Goal: Task Accomplishment & Management: Complete application form

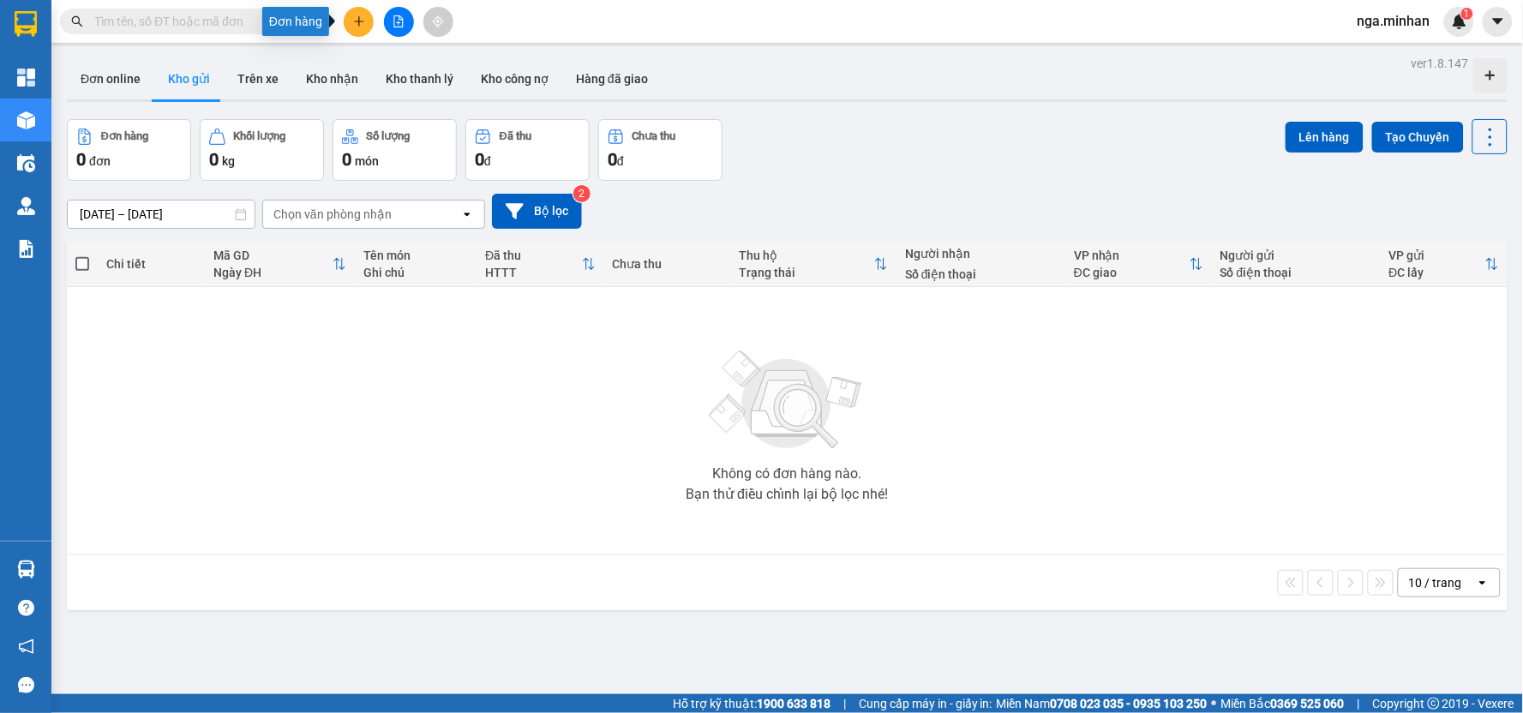
click at [364, 23] on icon "plus" at bounding box center [359, 21] width 12 height 12
click at [395, 63] on div "Tạo đơn hàng" at bounding box center [426, 64] width 75 height 19
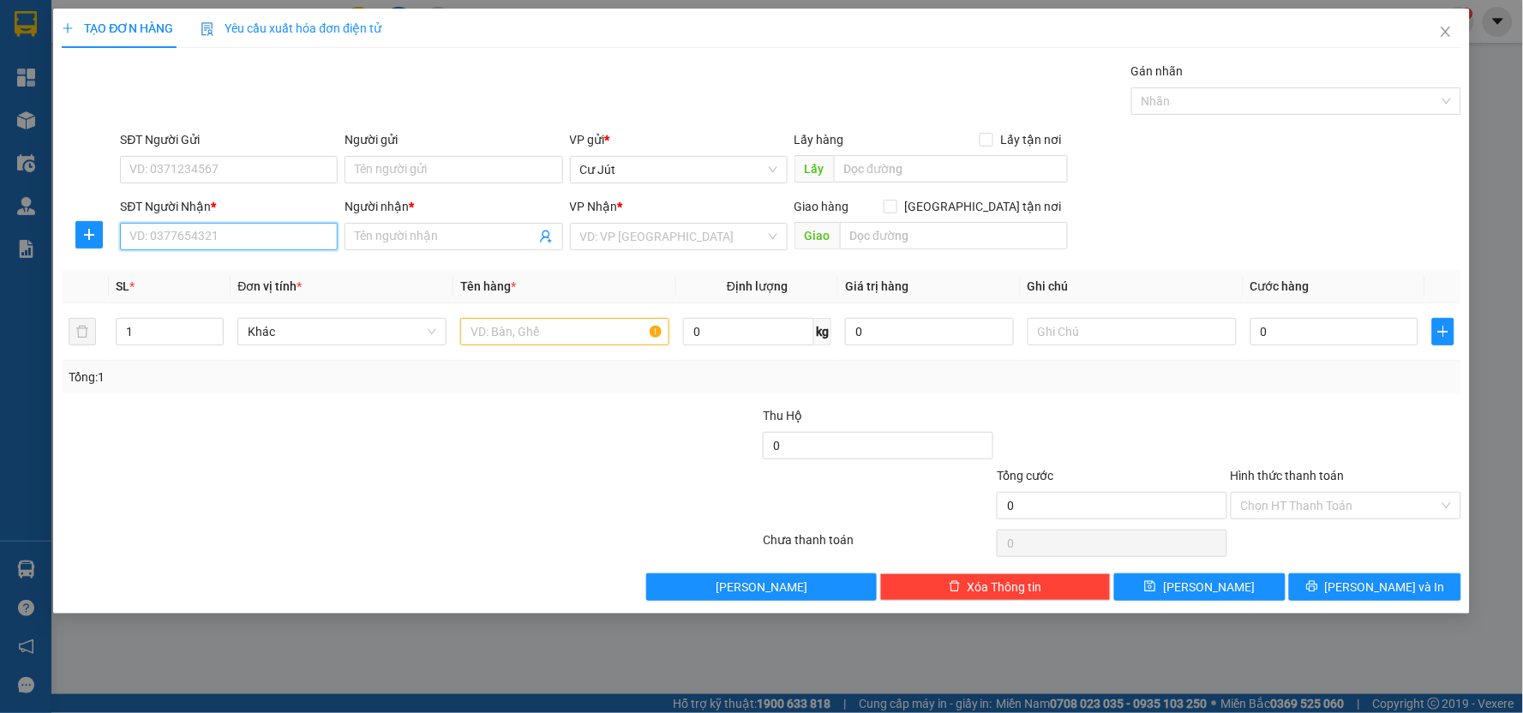
click at [251, 230] on input "SĐT Người Nhận *" at bounding box center [229, 236] width 218 height 27
click at [227, 297] on div "0335334085 - hiếu" at bounding box center [228, 298] width 197 height 19
type input "0335334085"
type input "hiếu"
type input "ĐỒNG XOÀI"
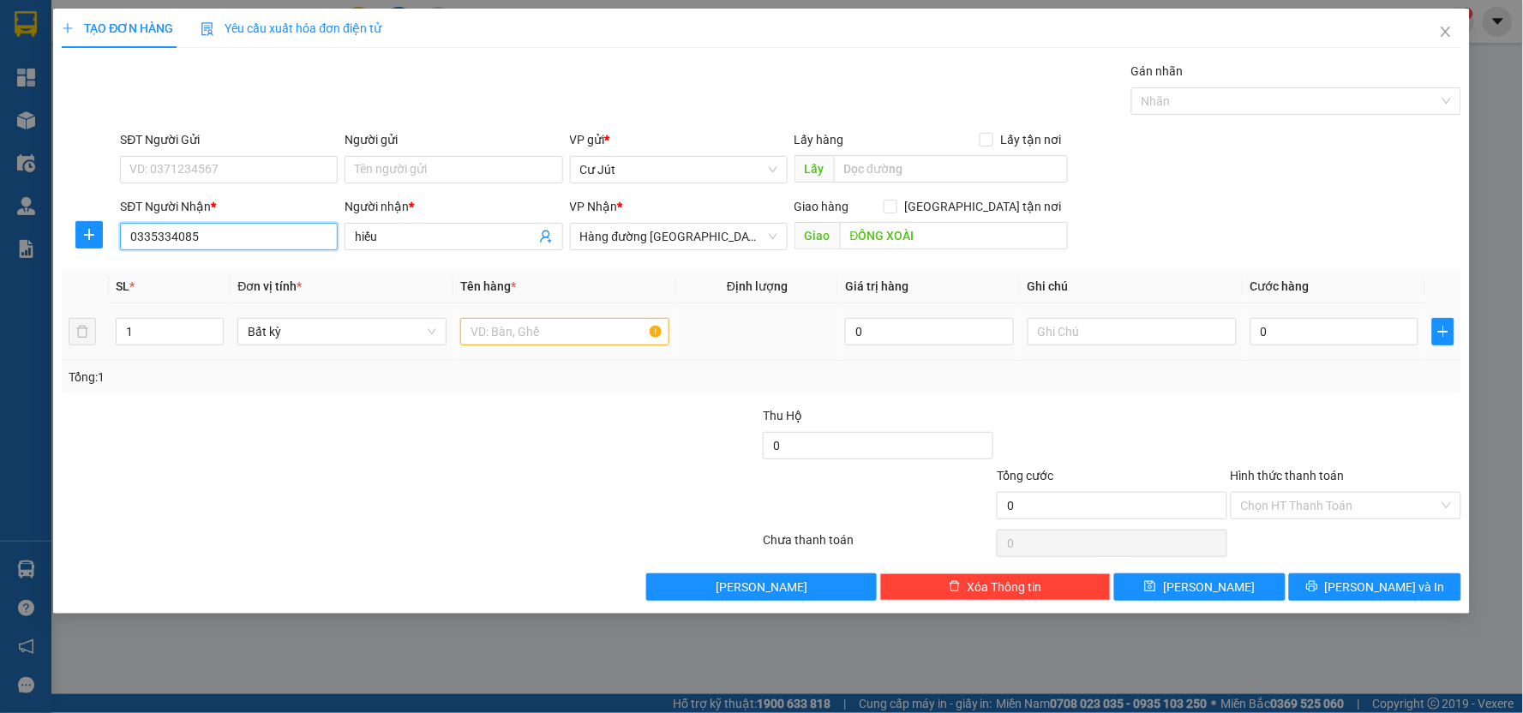
type input "0335334085"
click at [537, 330] on input "text" at bounding box center [564, 331] width 209 height 27
type input "th xốp"
click at [1357, 336] on input "0" at bounding box center [1335, 331] width 169 height 27
type input "4"
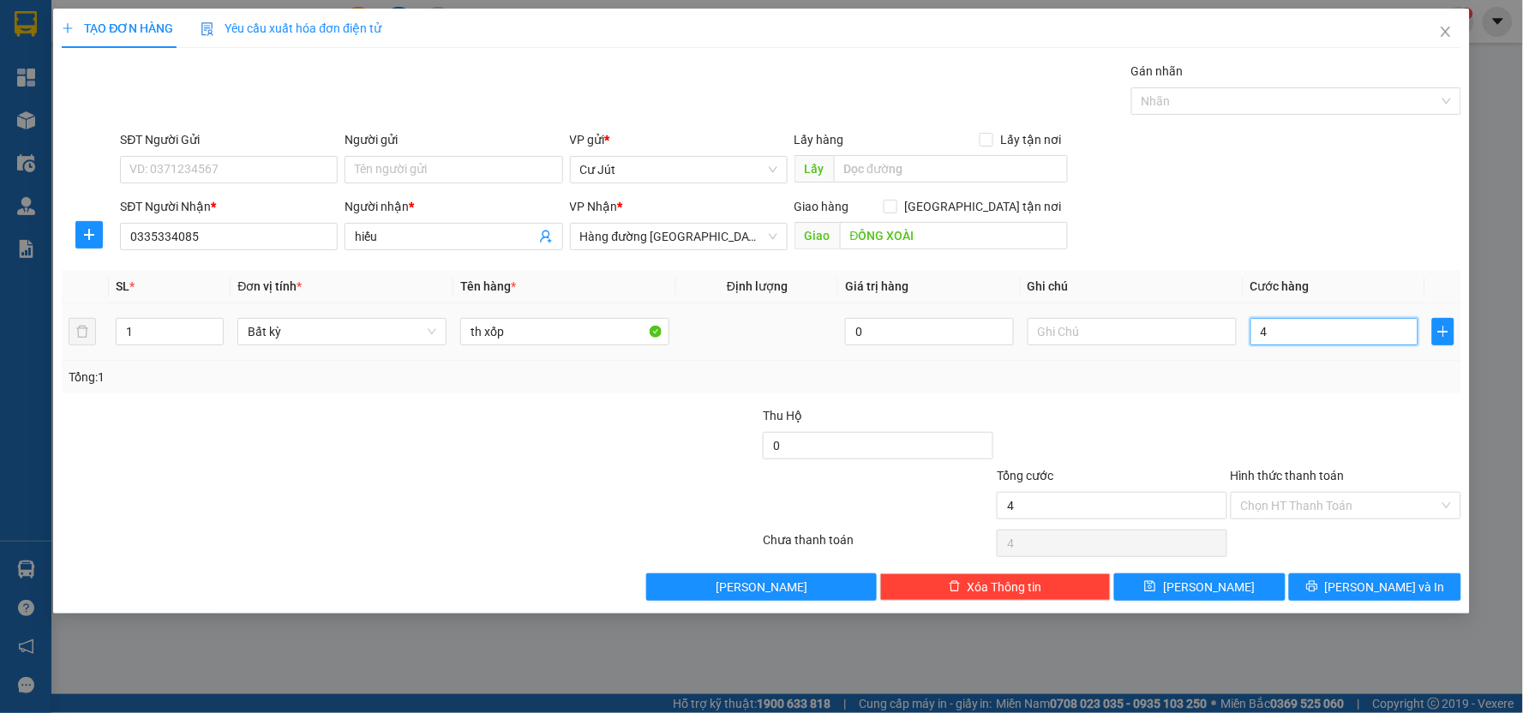
type input "4"
type input "40"
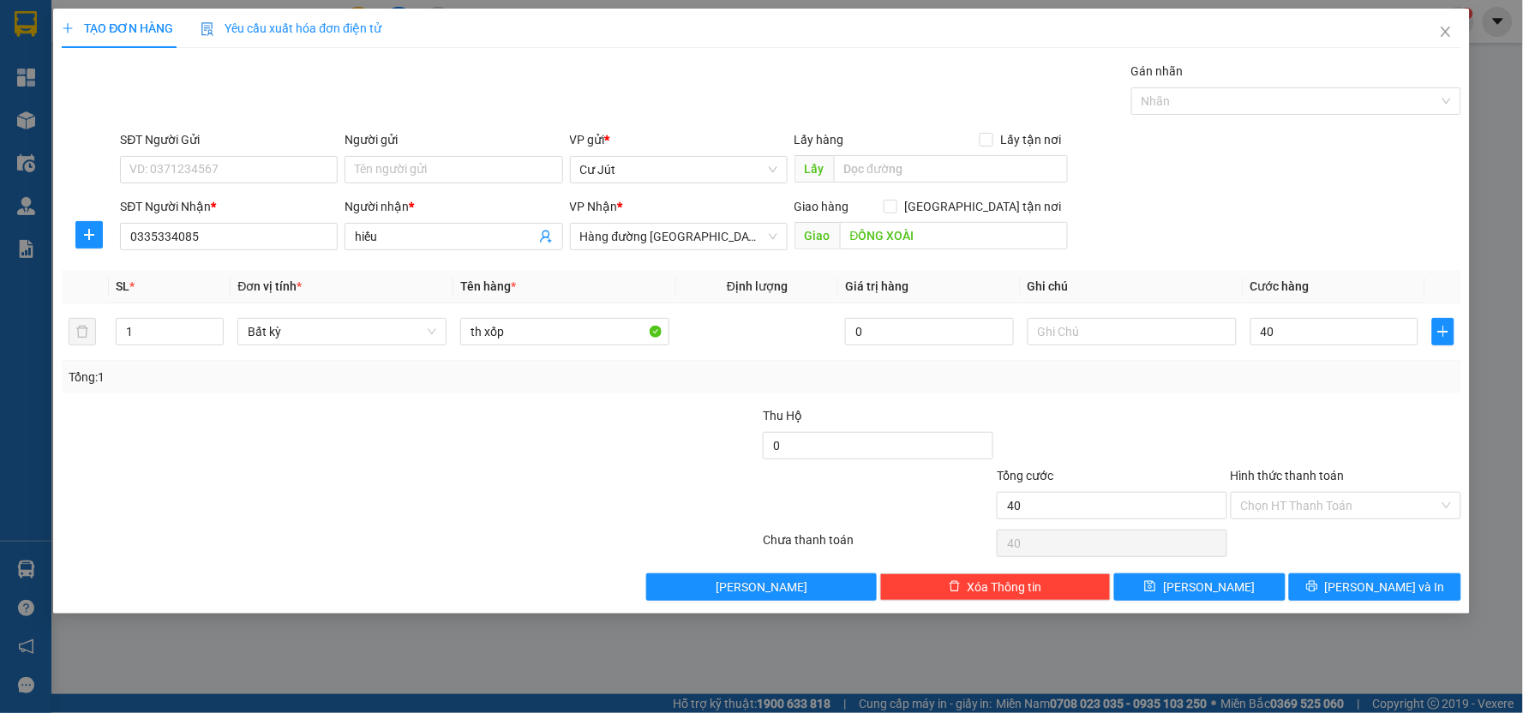
type input "40.000"
drag, startPoint x: 1299, startPoint y: 492, endPoint x: 1299, endPoint y: 519, distance: 27.4
click at [1299, 501] on input "Hình thức thanh toán" at bounding box center [1340, 506] width 198 height 26
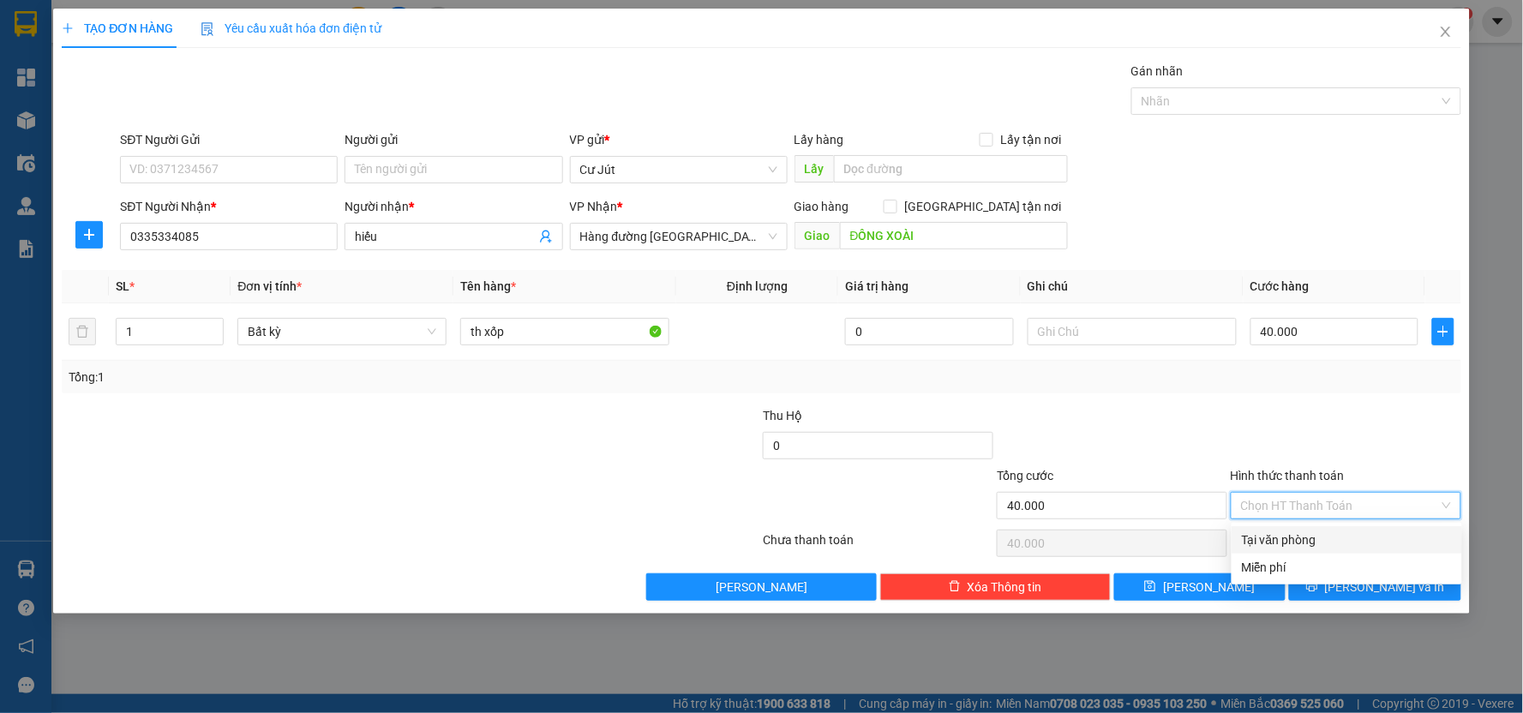
drag, startPoint x: 1299, startPoint y: 532, endPoint x: 1272, endPoint y: 595, distance: 68.3
click at [1299, 534] on div "Tại văn phòng" at bounding box center [1347, 540] width 210 height 19
type input "0"
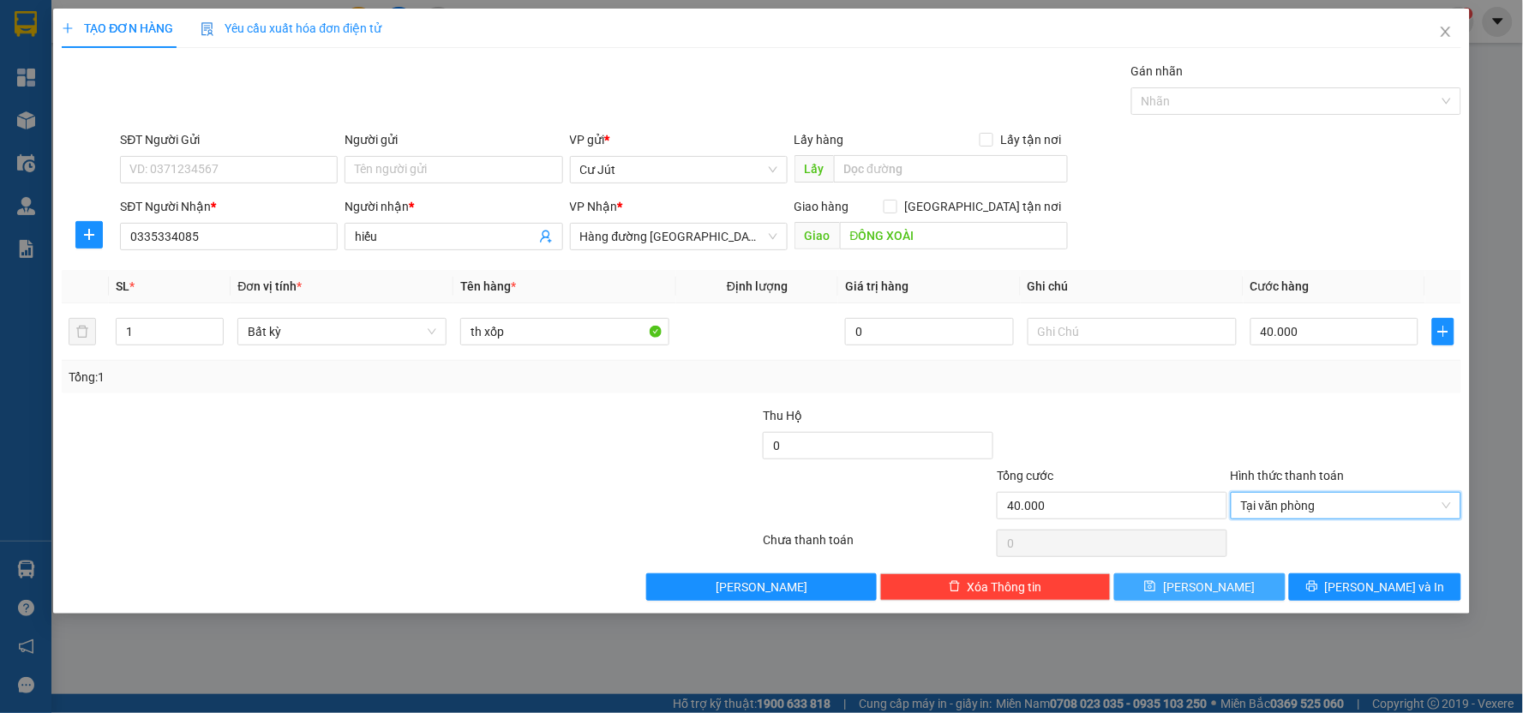
drag, startPoint x: 1246, startPoint y: 585, endPoint x: 1167, endPoint y: 486, distance: 126.2
click at [1245, 576] on button "[PERSON_NAME]" at bounding box center [1200, 586] width 172 height 27
type input "0"
